Goal: Task Accomplishment & Management: Manage account settings

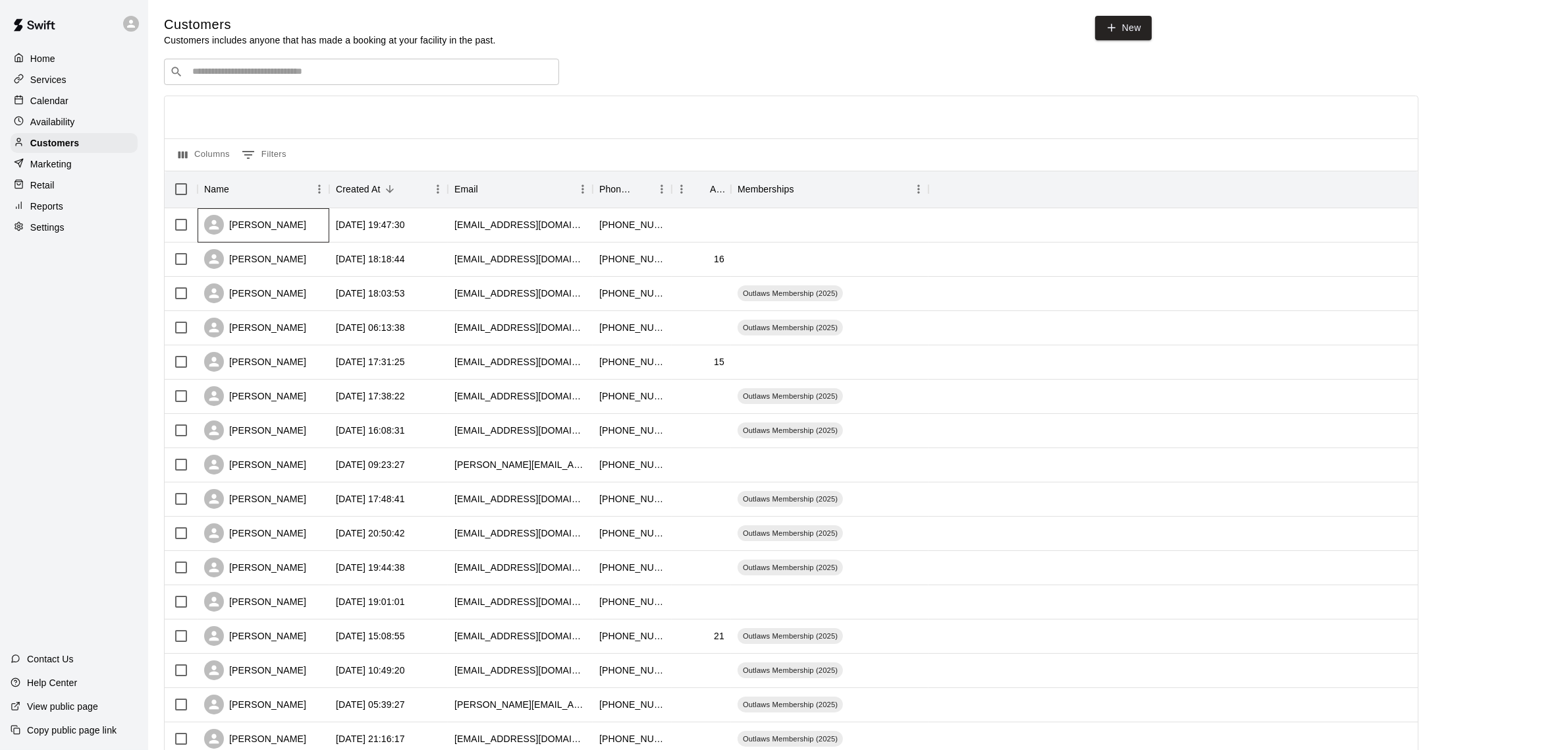
click at [268, 222] on div "[PERSON_NAME]" at bounding box center [255, 225] width 102 height 20
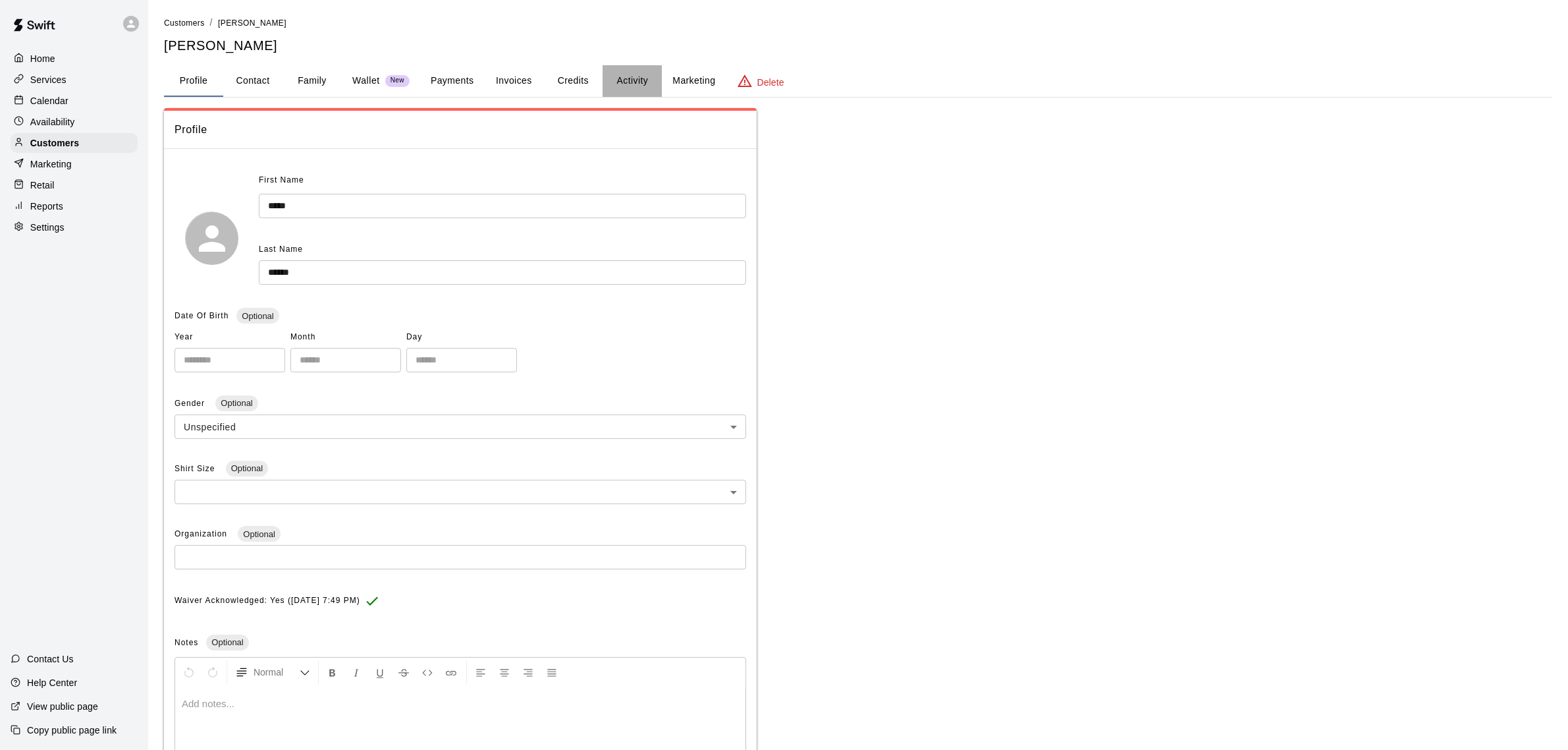
click at [637, 80] on button "Activity" at bounding box center [633, 80] width 59 height 32
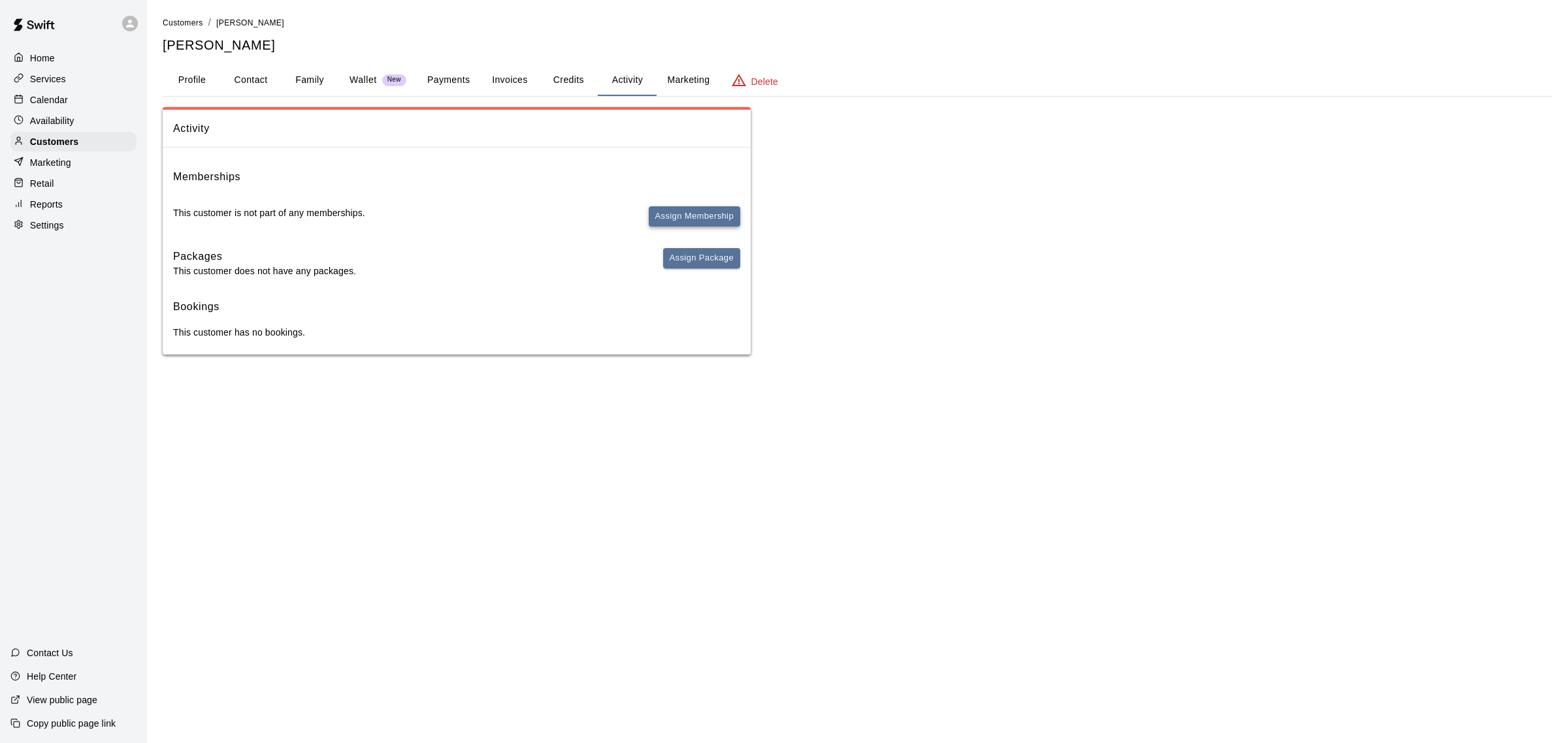
click at [678, 219] on button "Assign Membership" at bounding box center [695, 216] width 91 height 20
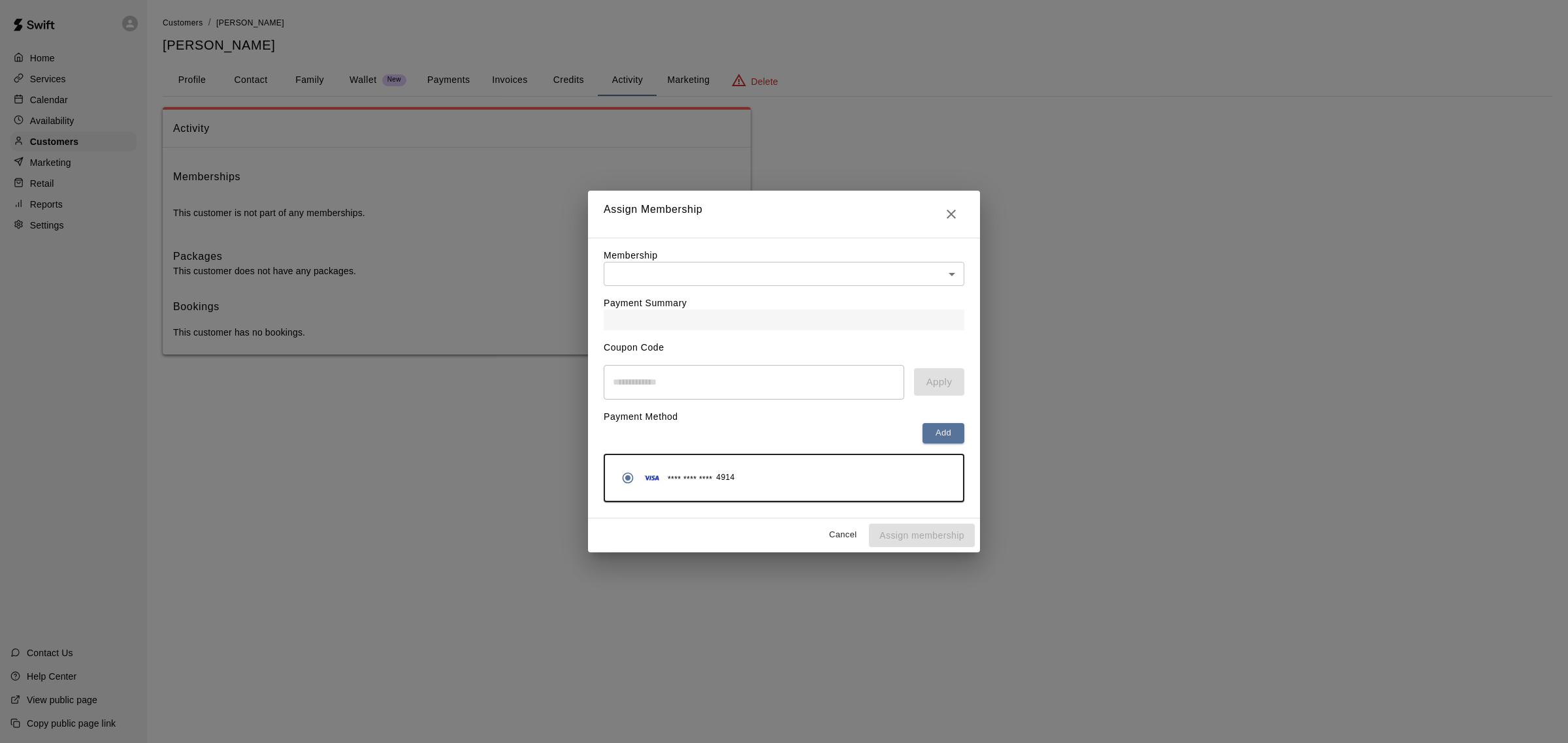
click at [701, 268] on body "Home Services Calendar Availability Customers Marketing Retail Reports Settings…" at bounding box center [784, 190] width 1568 height 381
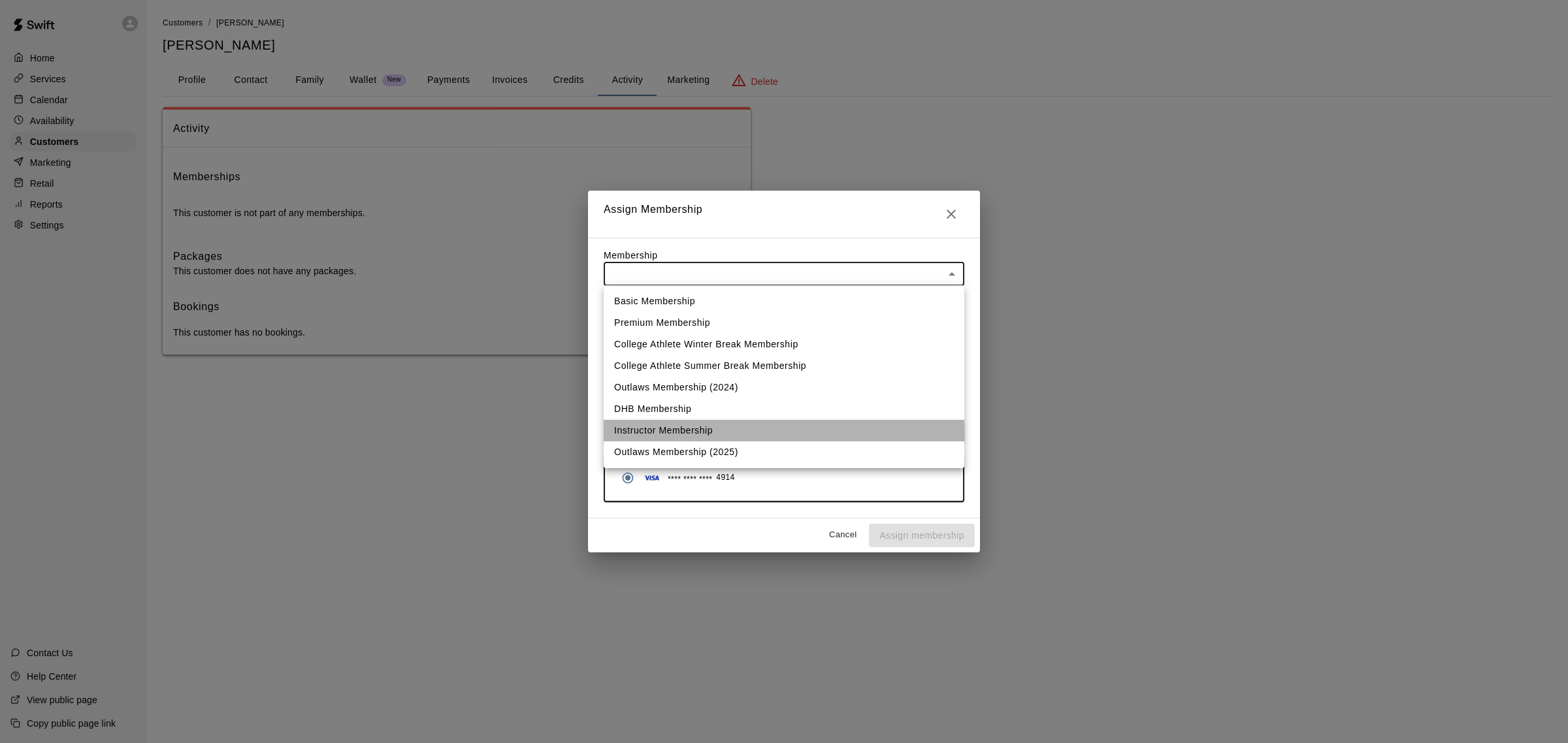
click at [673, 428] on li "Instructor Membership" at bounding box center [784, 431] width 361 height 21
type input "**********"
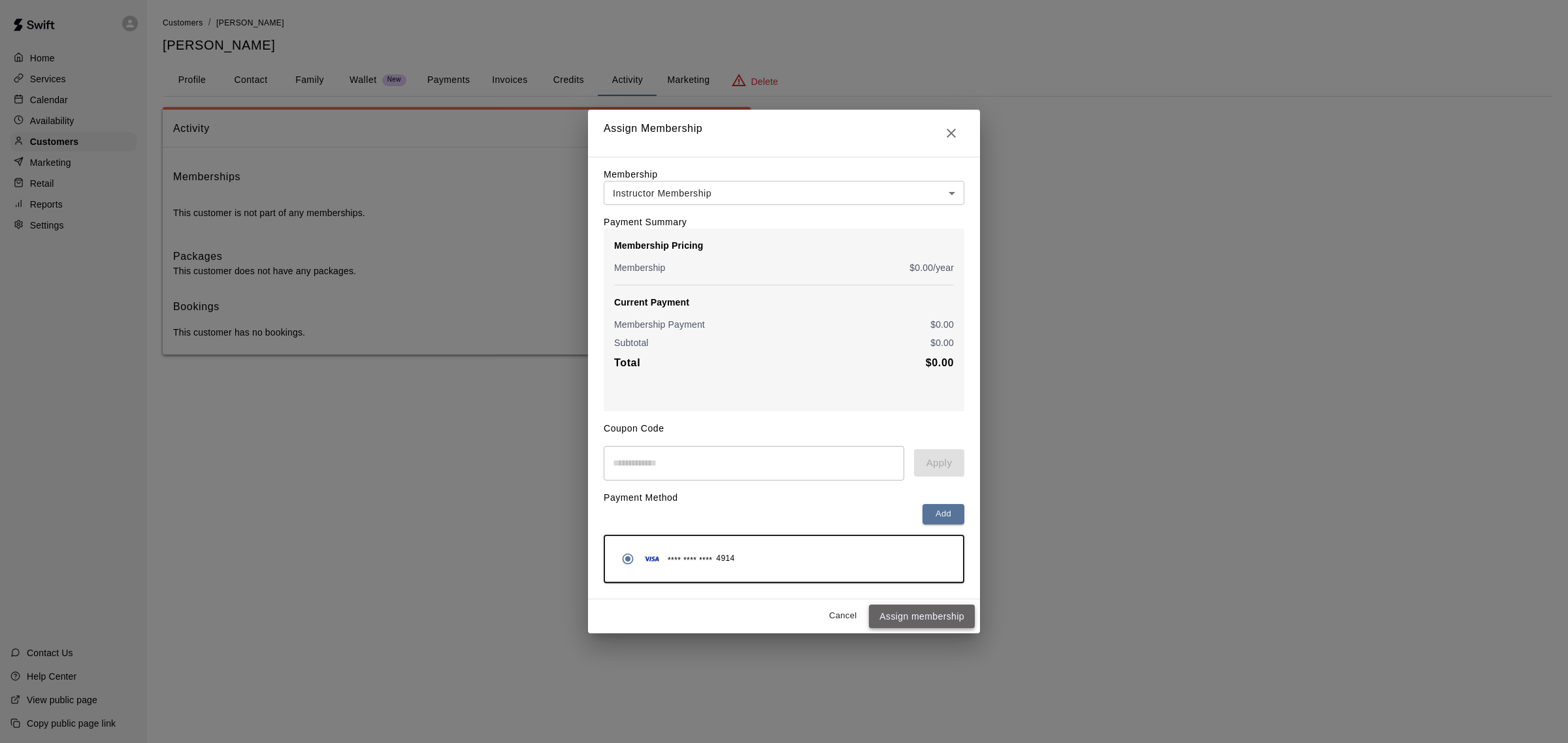
click at [920, 620] on button "Assign membership" at bounding box center [922, 616] width 106 height 24
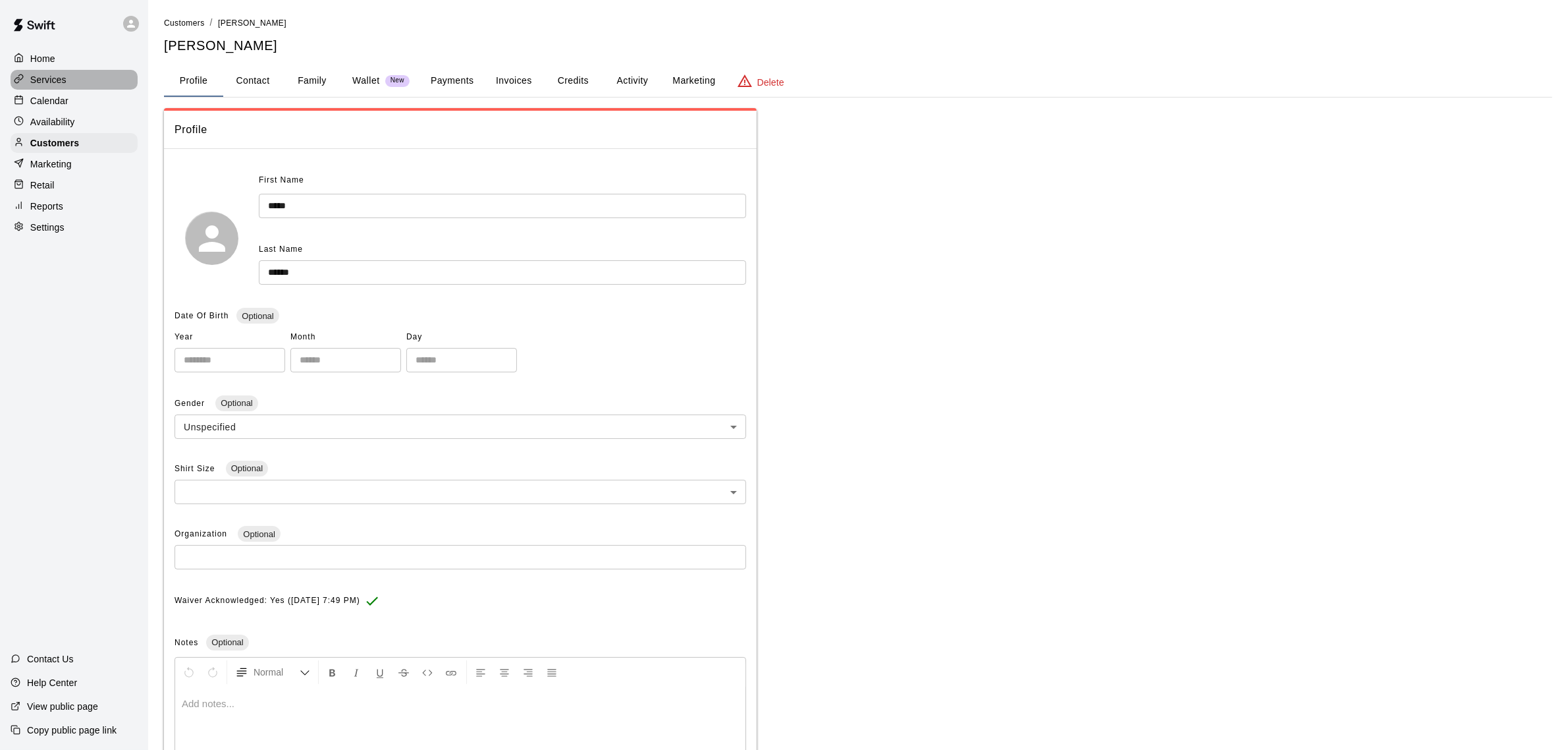
click at [51, 77] on p "Services" at bounding box center [49, 79] width 36 height 13
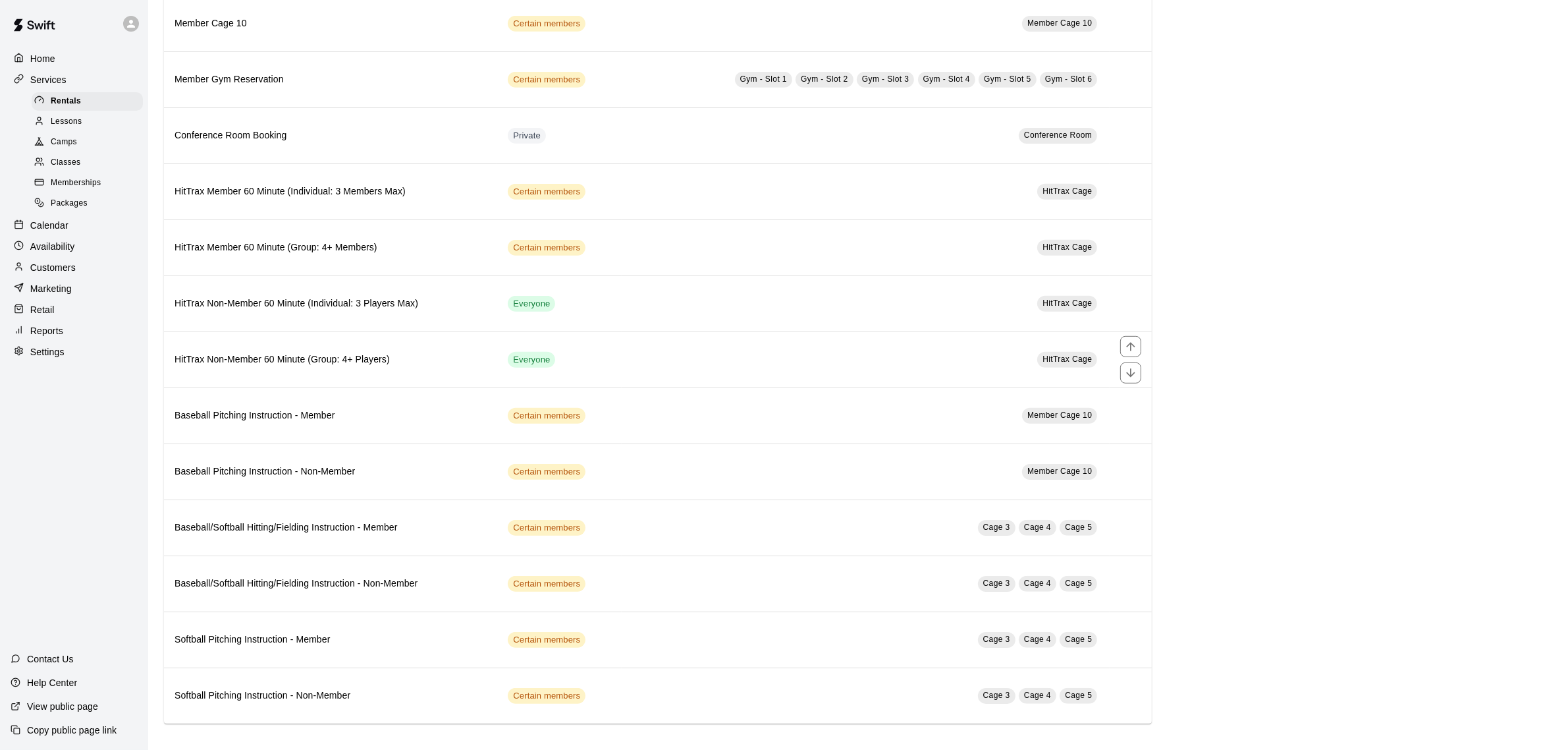
scroll to position [942, 0]
click at [54, 296] on p "Marketing" at bounding box center [51, 288] width 41 height 13
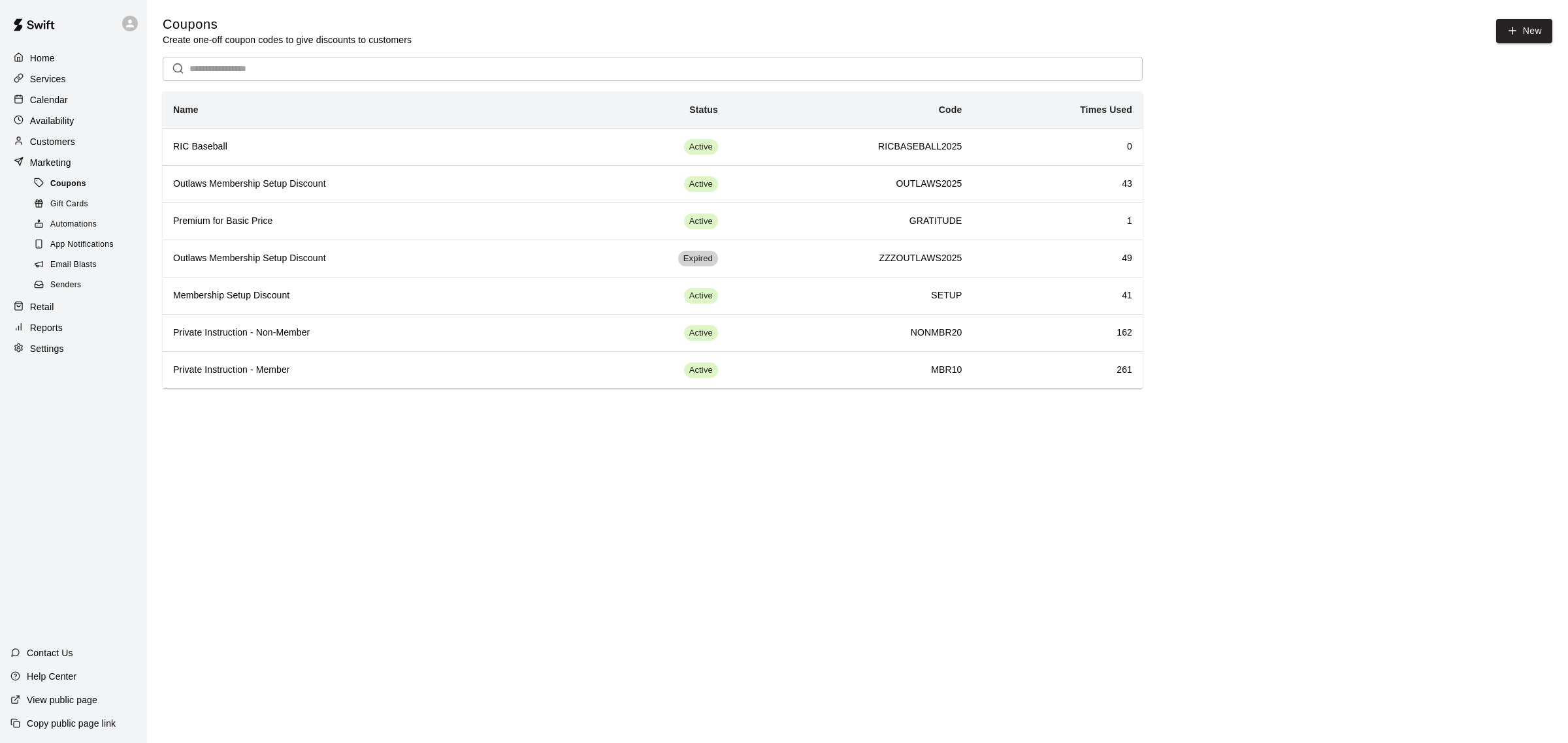
click at [70, 185] on span "Coupons" at bounding box center [68, 184] width 36 height 13
click at [47, 141] on p "Customers" at bounding box center [52, 141] width 45 height 13
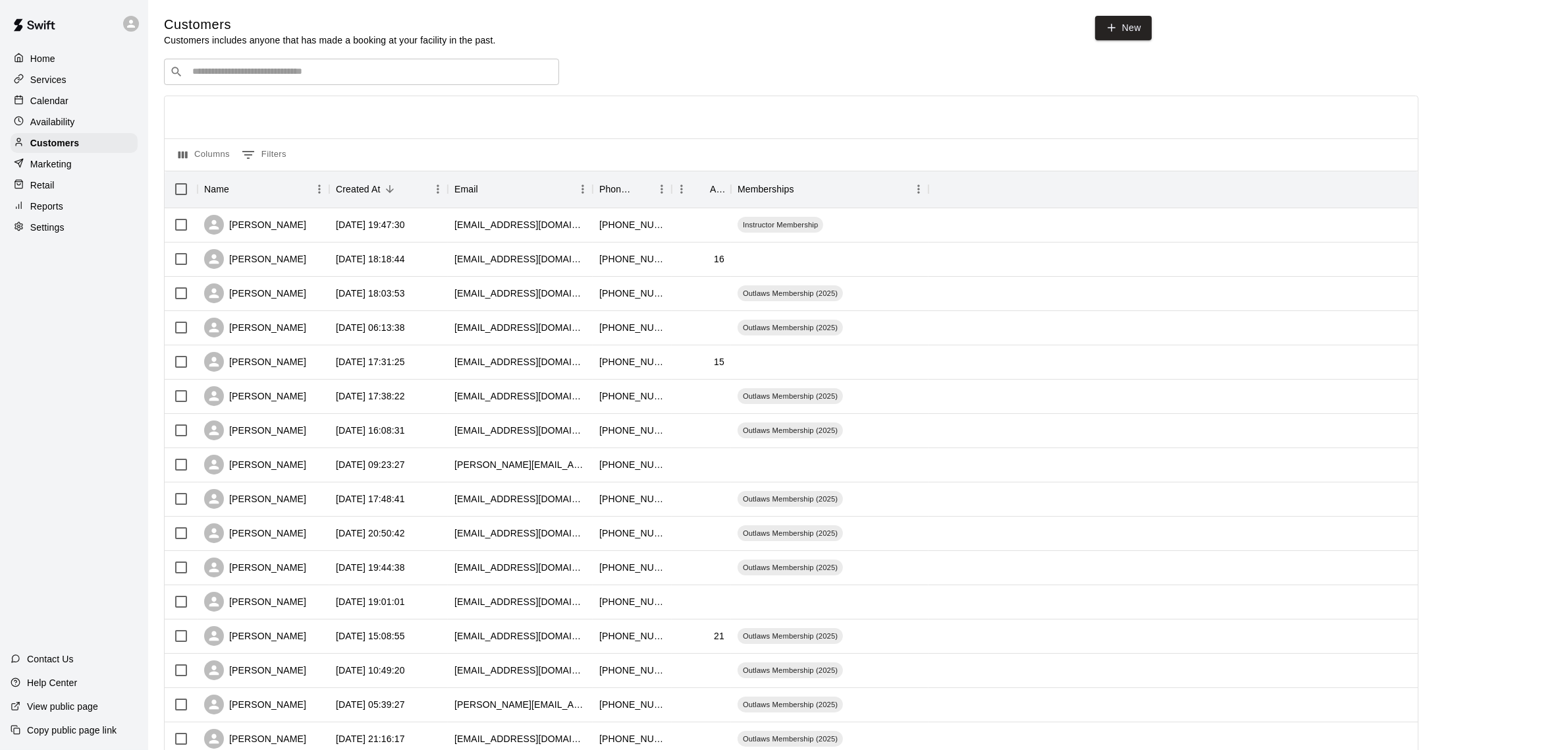
click at [50, 103] on p "Calendar" at bounding box center [49, 100] width 39 height 13
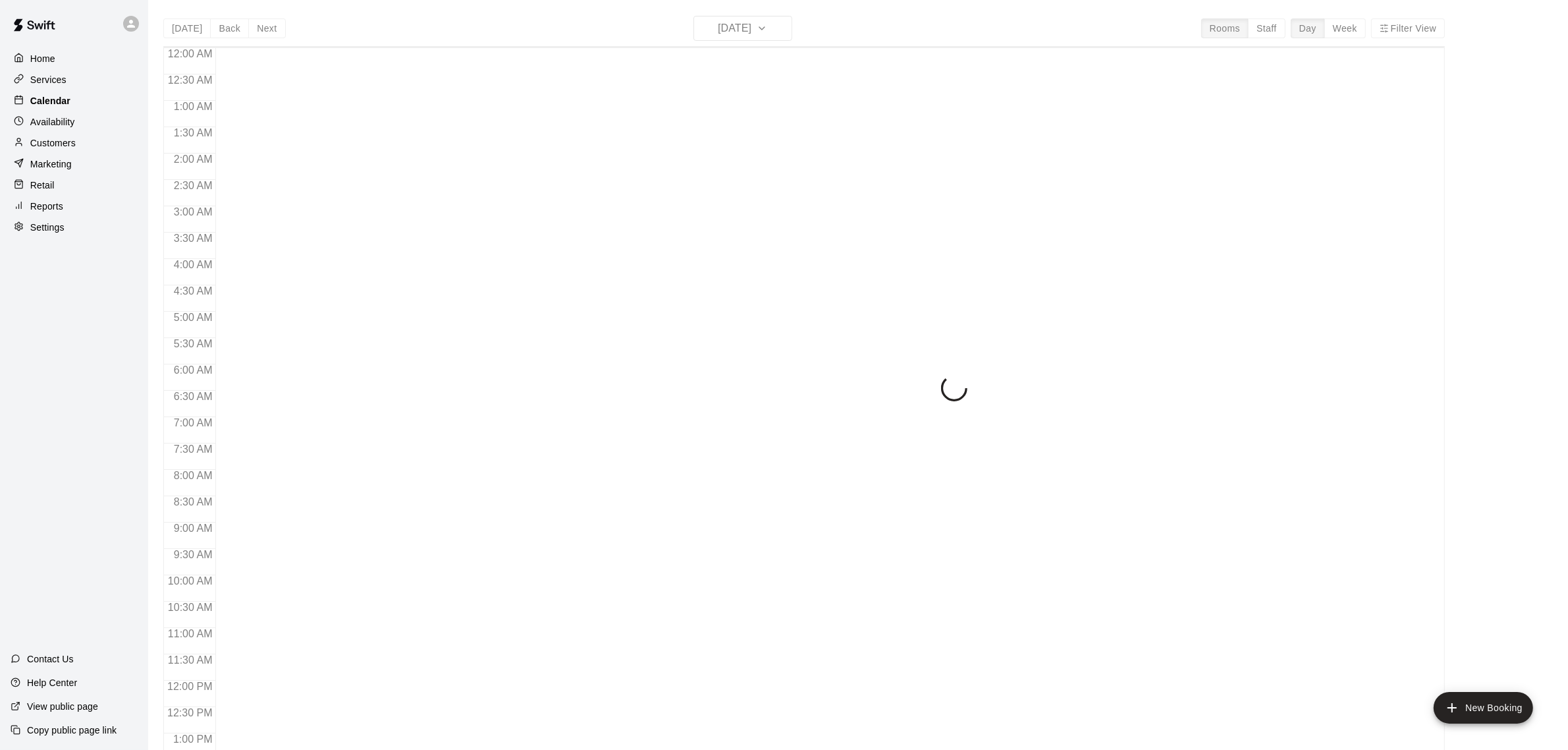
scroll to position [548, 0]
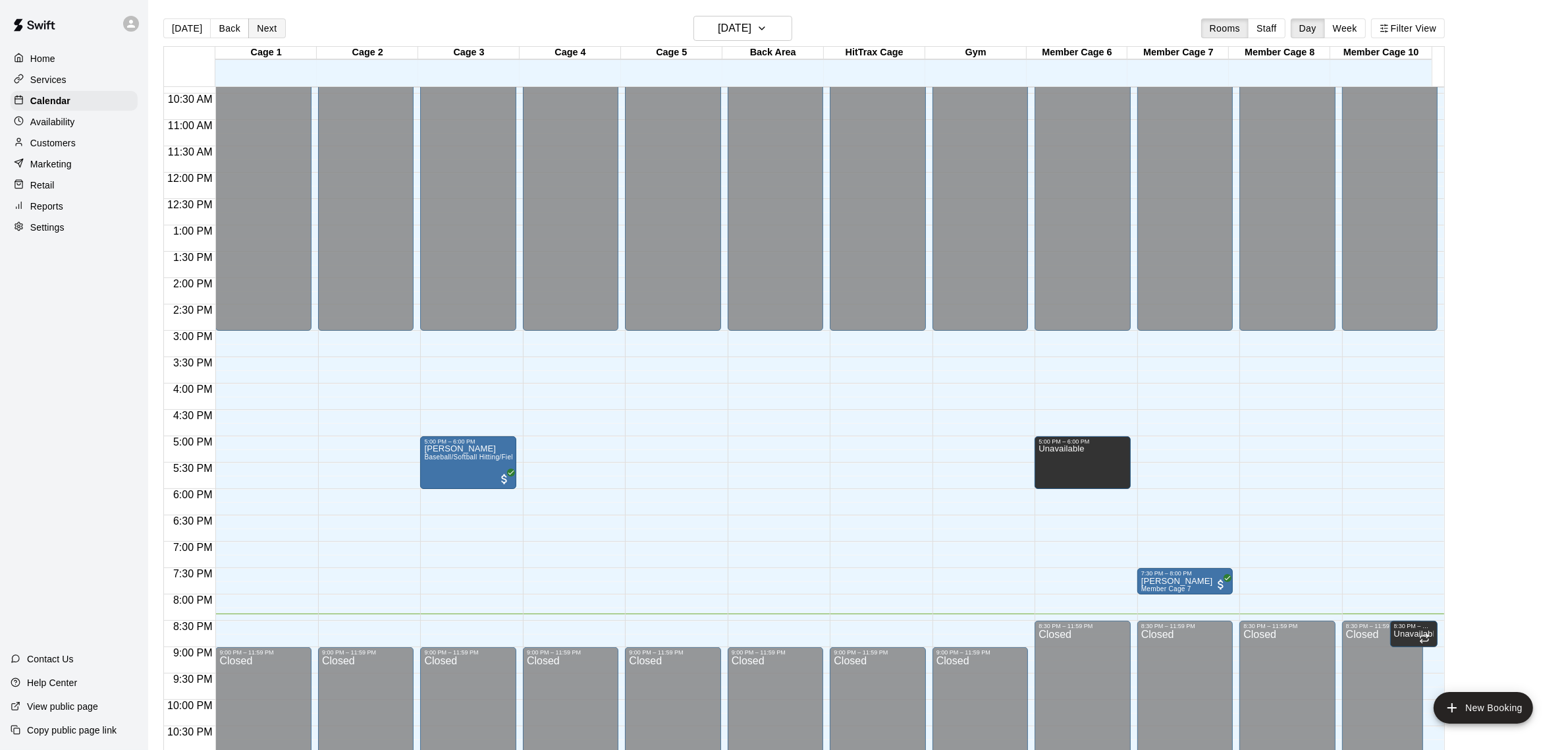
click at [268, 27] on button "Next" at bounding box center [266, 28] width 37 height 20
